Goal: Complete application form

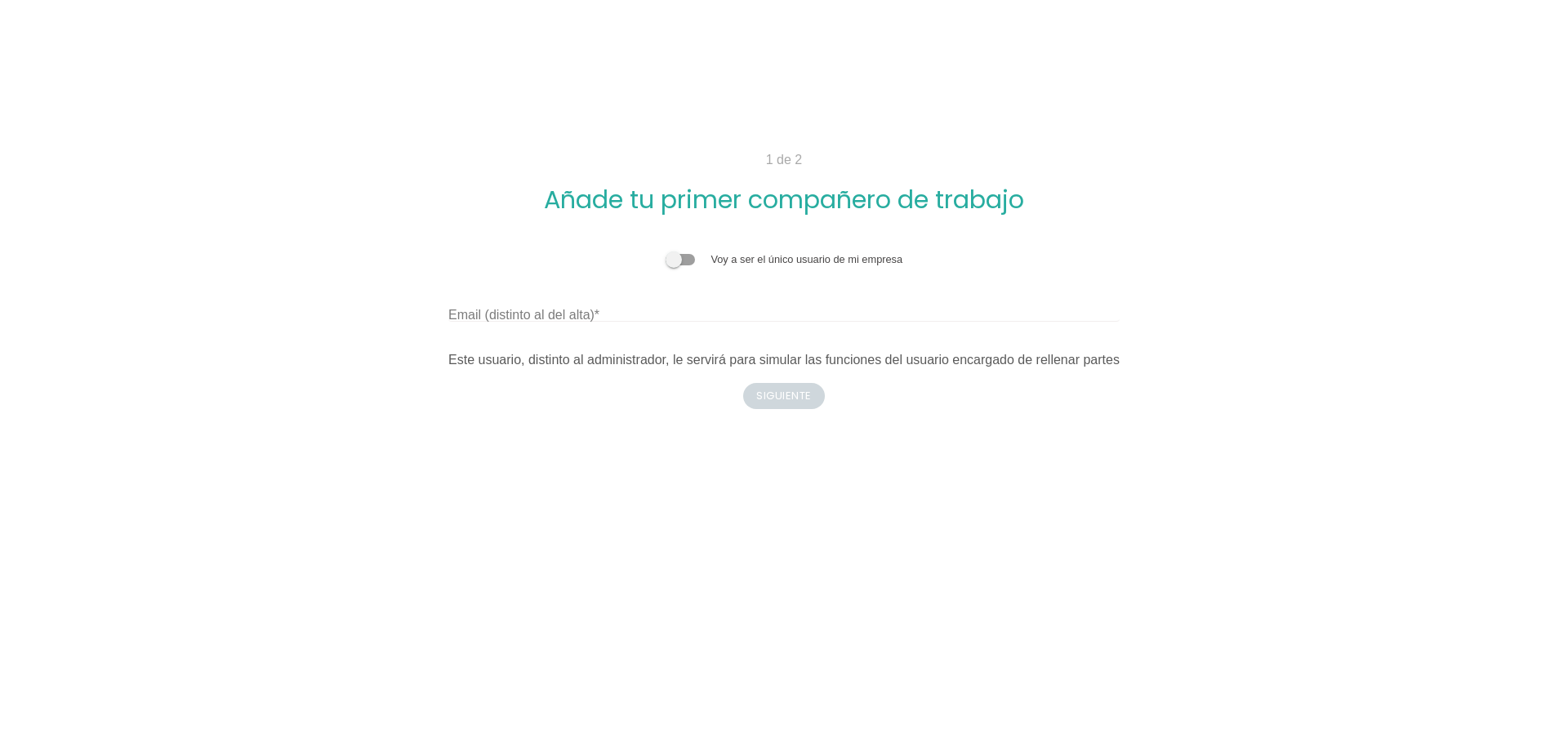
click at [695, 254] on span at bounding box center [680, 260] width 30 height 12
click at [666, 251] on input "checkbox" at bounding box center [666, 251] width 0 height 0
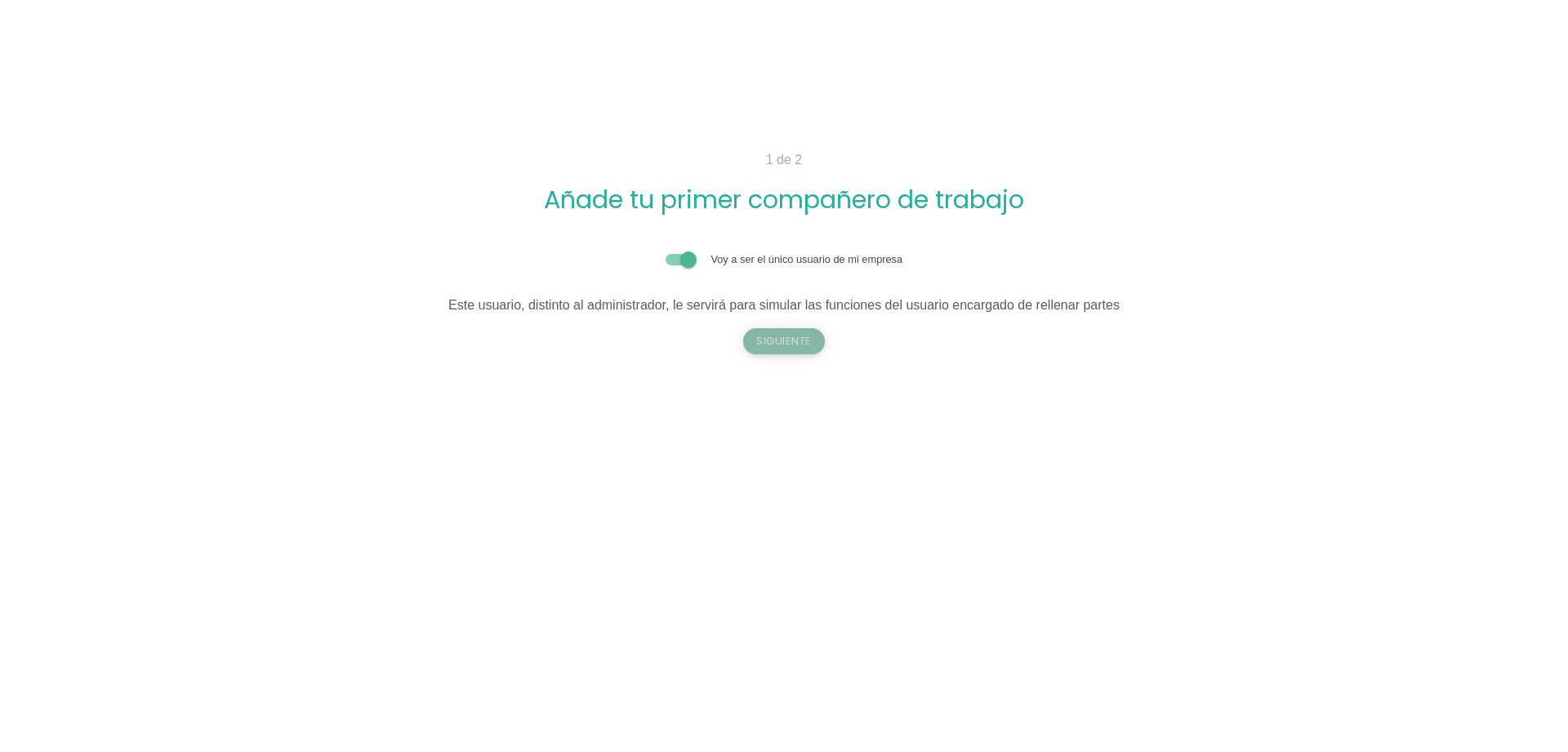
click at [771, 337] on button "Siguiente" at bounding box center [784, 340] width 82 height 26
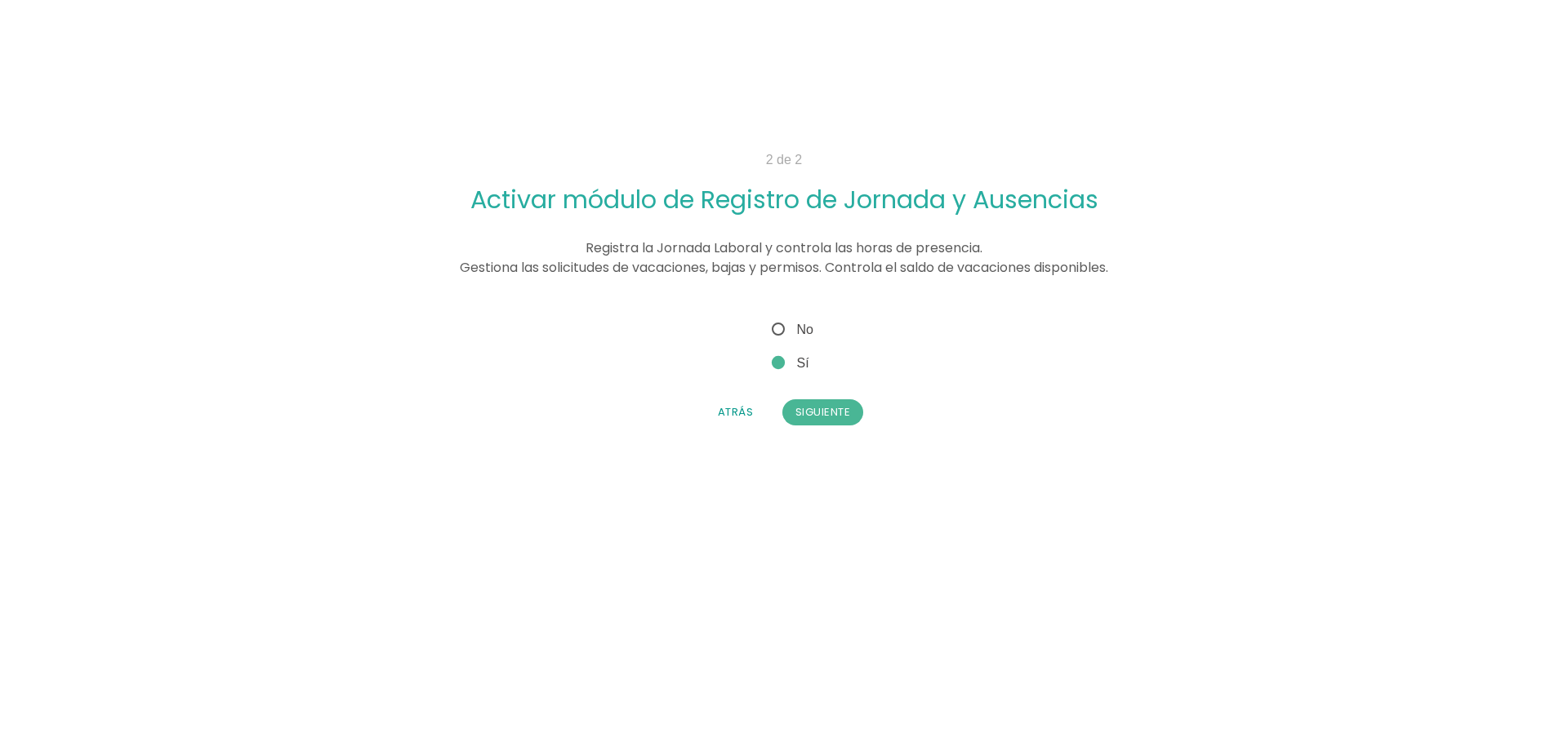
click at [773, 331] on span "No" at bounding box center [791, 329] width 45 height 20
click at [773, 330] on input "No" at bounding box center [773, 324] width 11 height 11
radio input "true"
click at [809, 408] on button "Siguiente" at bounding box center [822, 412] width 82 height 26
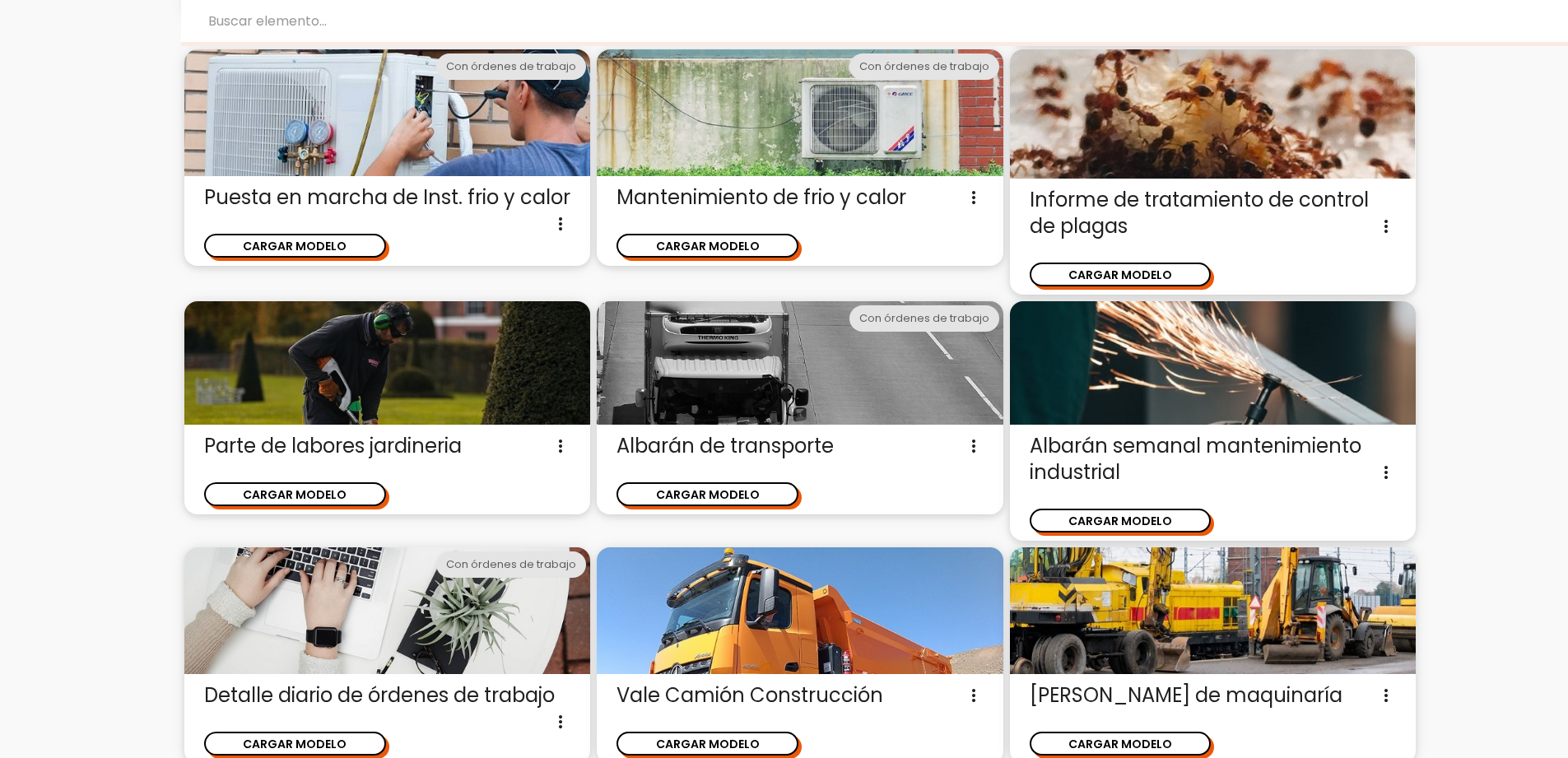
scroll to position [1213, 0]
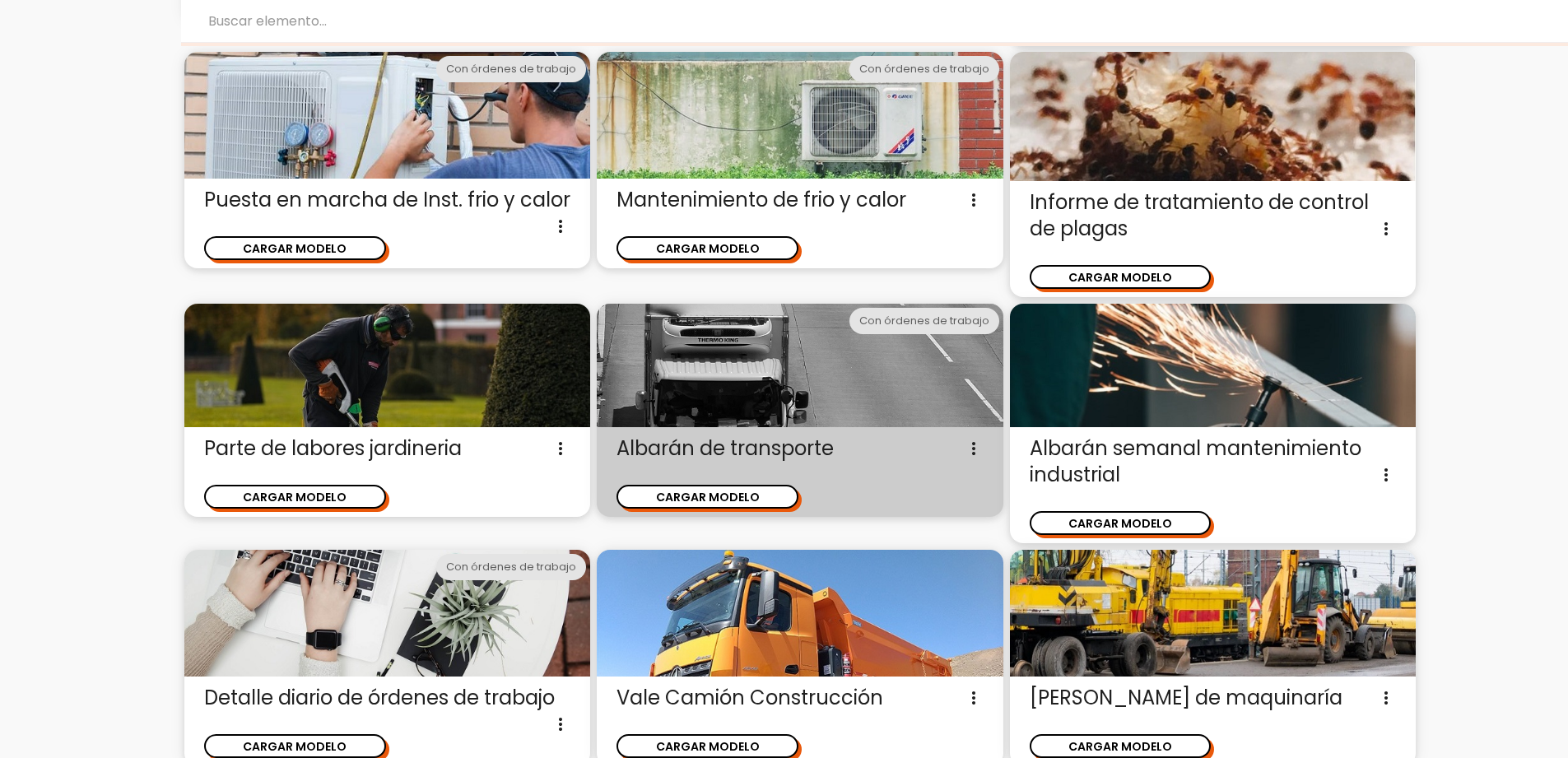
click at [969, 445] on icon "more_vert" at bounding box center [974, 448] width 19 height 26
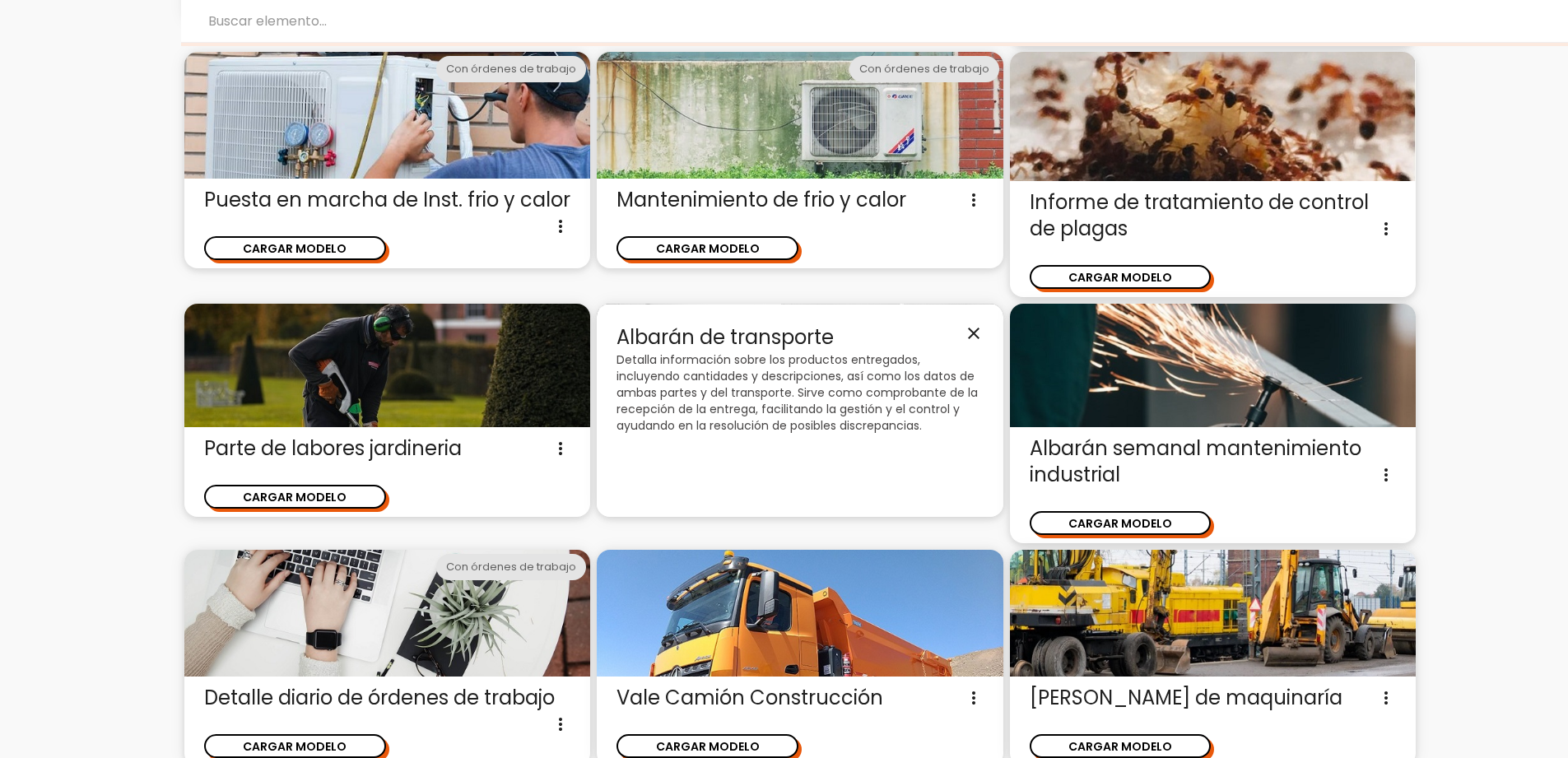
click at [976, 331] on icon "close" at bounding box center [974, 333] width 19 height 19
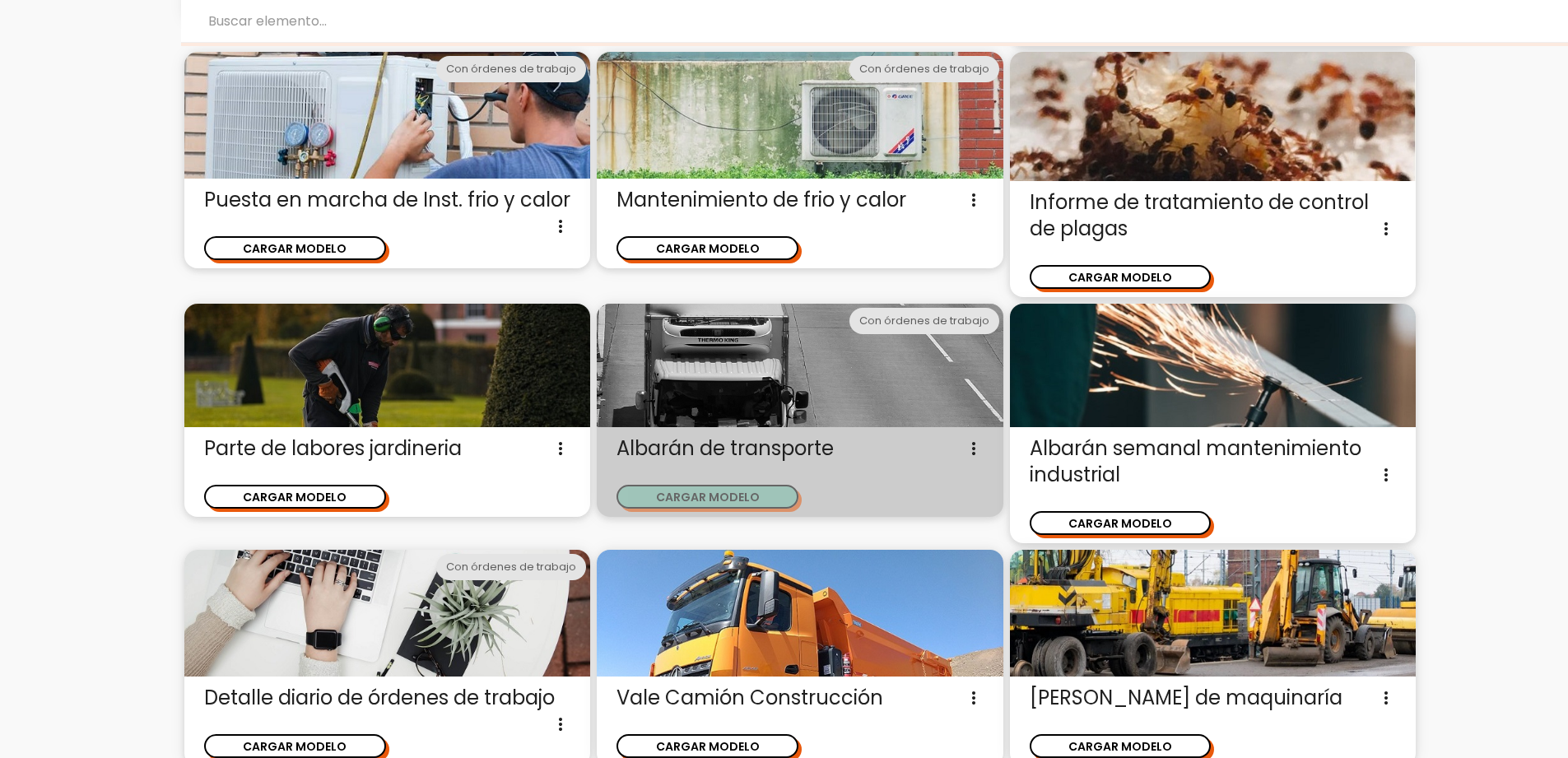
click at [686, 495] on button "CARGAR MODELO" at bounding box center [708, 496] width 182 height 24
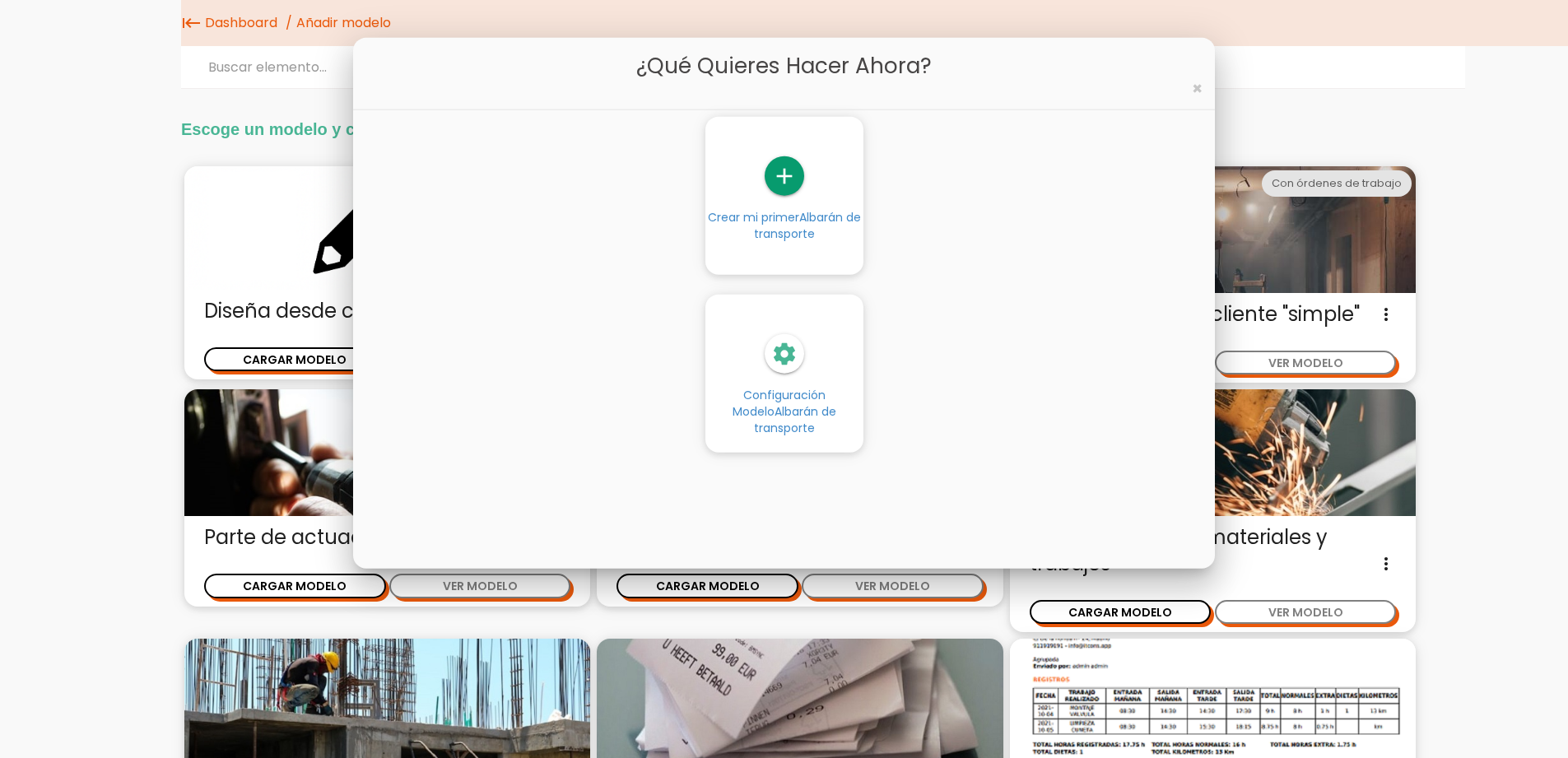
click at [786, 360] on icon "settings" at bounding box center [784, 354] width 40 height 40
